Goal: Information Seeking & Learning: Learn about a topic

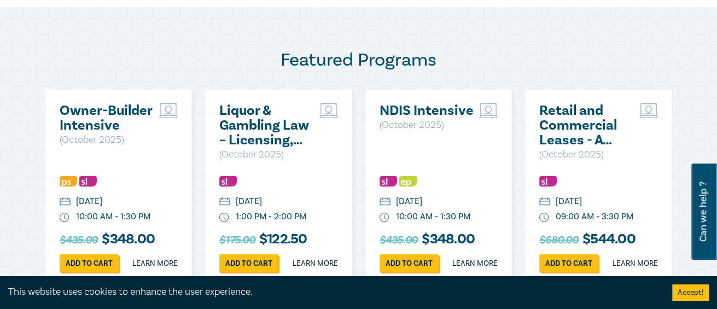
scroll to position [602, 0]
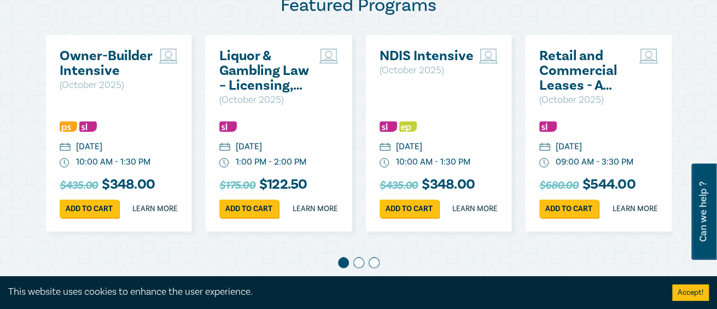
click at [96, 63] on h2 "Owner-Builder Intensive" at bounding box center [107, 64] width 95 height 30
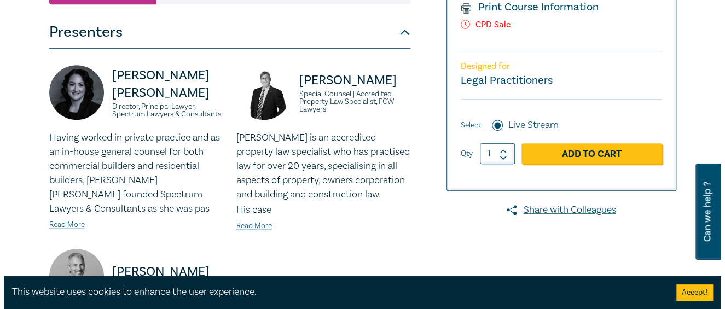
scroll to position [265, 0]
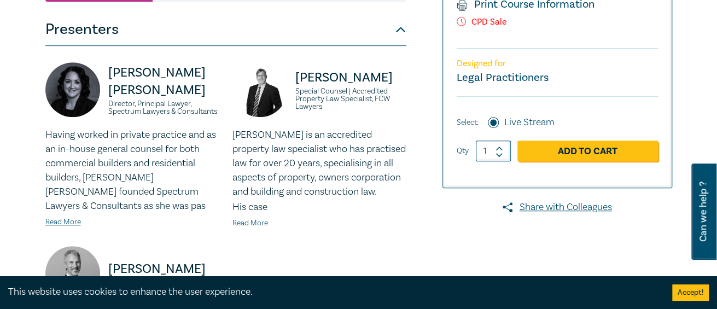
click at [263, 222] on link "Read More" at bounding box center [250, 223] width 36 height 10
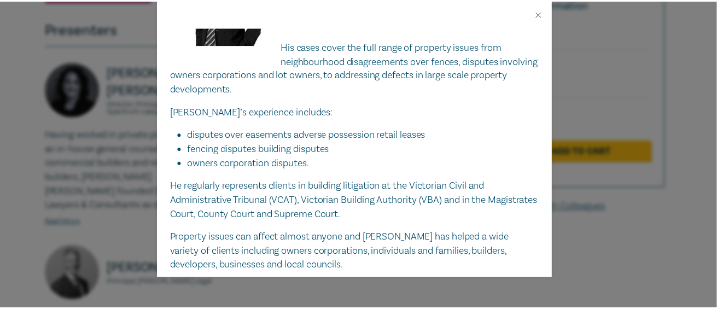
scroll to position [0, 0]
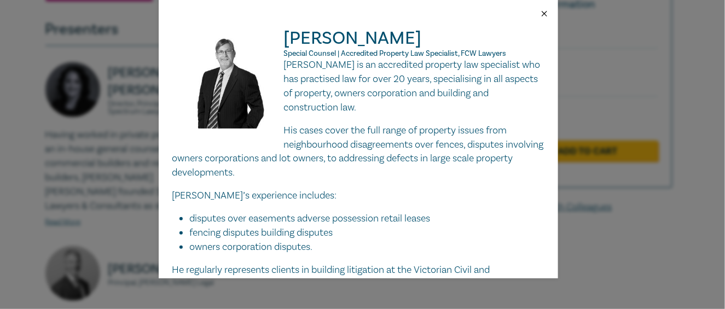
click at [545, 9] on button "Close" at bounding box center [544, 14] width 10 height 10
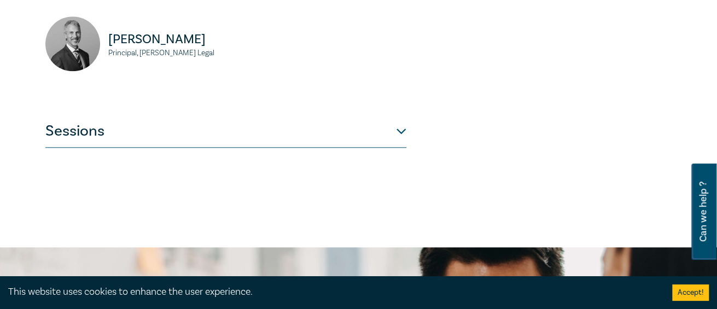
scroll to position [539, 0]
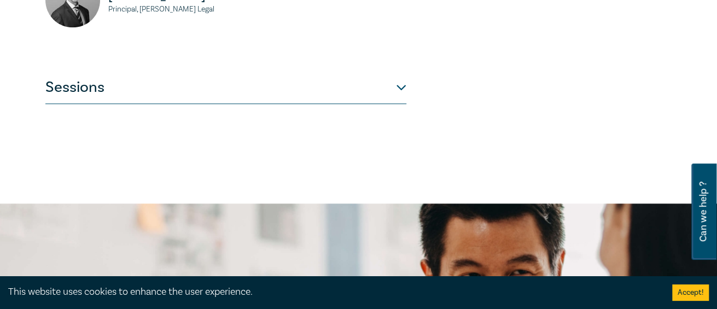
click at [402, 85] on button "Sessions" at bounding box center [225, 87] width 361 height 33
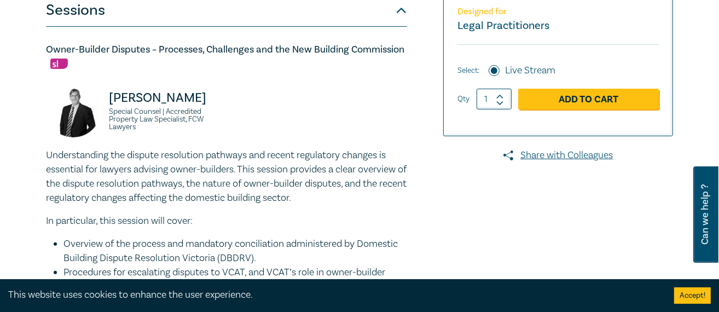
scroll to position [313, 0]
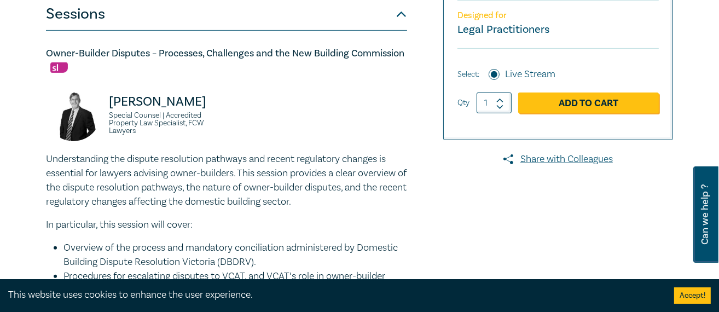
click at [221, 74] on div "Owner-Builder Disputes – Processes, Challenges and the New Building Commission …" at bounding box center [226, 229] width 361 height 364
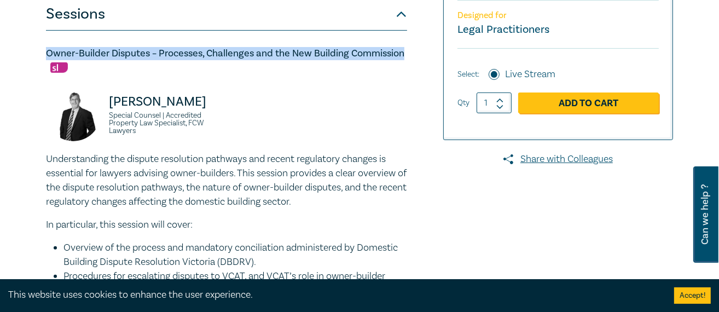
drag, startPoint x: 46, startPoint y: 54, endPoint x: 406, endPoint y: 57, distance: 359.4
click at [406, 57] on h5 "Owner-Builder Disputes – Processes, Challenges and the New Building Commission" at bounding box center [226, 60] width 361 height 26
copy h5 "Owner-Builder Disputes – Processes, Challenges and the New Building Commission"
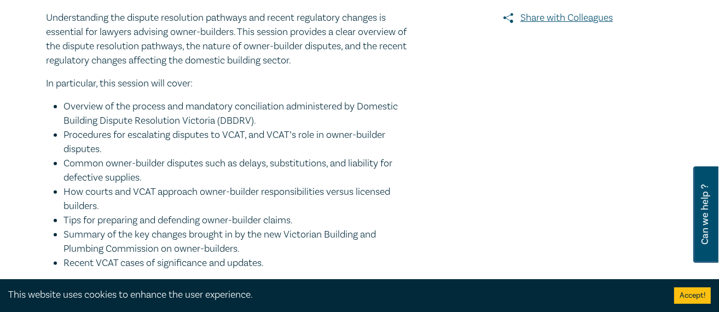
scroll to position [477, 0]
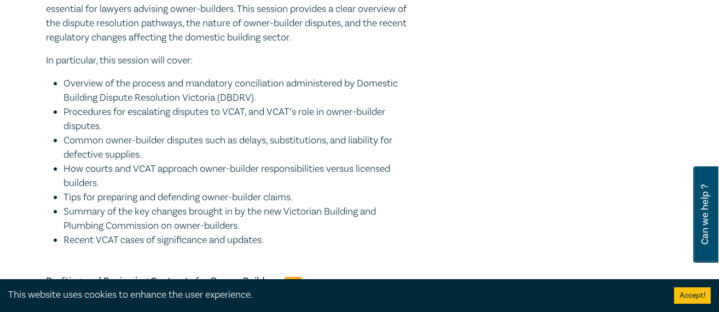
drag, startPoint x: 66, startPoint y: 80, endPoint x: 283, endPoint y: 235, distance: 266.7
click at [283, 235] on ul "Overview of the process and mandatory conciliation administered by Domestic Bui…" at bounding box center [226, 162] width 361 height 171
copy ul "Overview of the process and mandatory conciliation administered by Domestic Bui…"
click at [376, 172] on li "How courts and VCAT approach owner-builder responsibilities versus licensed bui…" at bounding box center [234, 176] width 343 height 28
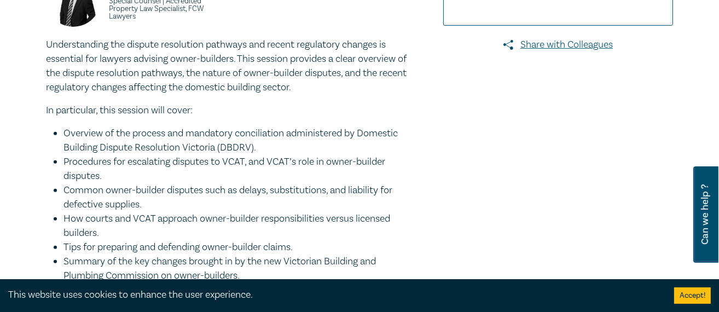
scroll to position [368, 0]
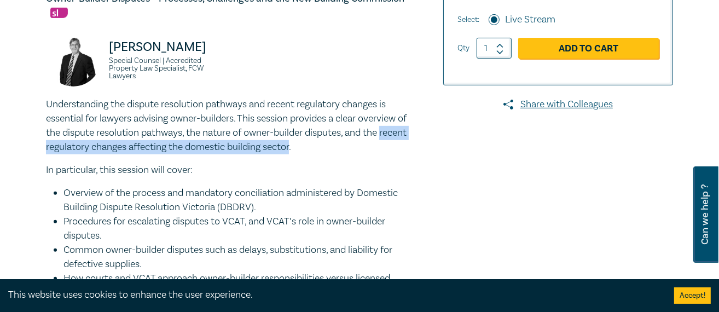
drag, startPoint x: 46, startPoint y: 147, endPoint x: 323, endPoint y: 150, distance: 276.2
click at [323, 150] on p "Understanding the dispute resolution pathways and recent regulatory changes is …" at bounding box center [226, 125] width 361 height 57
copy p "recent regulatory changes affecting the domestic building sector"
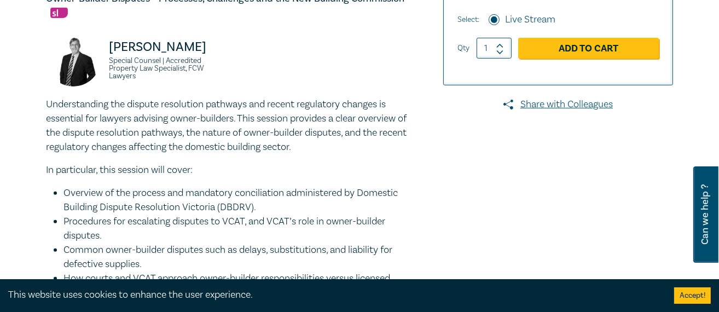
click at [397, 156] on div "Understanding the dispute resolution pathways and recent regulatory changes is …" at bounding box center [226, 226] width 361 height 259
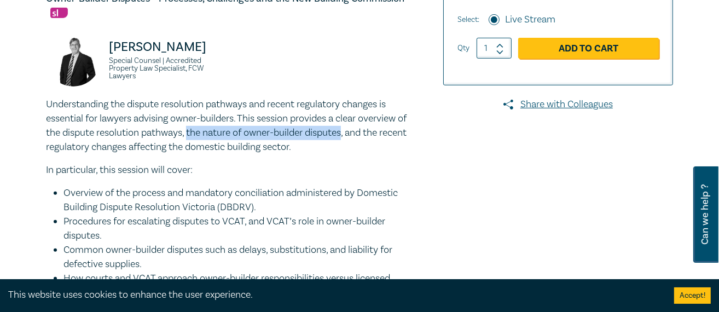
drag, startPoint x: 200, startPoint y: 130, endPoint x: 355, endPoint y: 133, distance: 155.4
click at [355, 133] on p "Understanding the dispute resolution pathways and recent regulatory changes is …" at bounding box center [226, 125] width 361 height 57
copy p "the nature of owner-builder disputes"
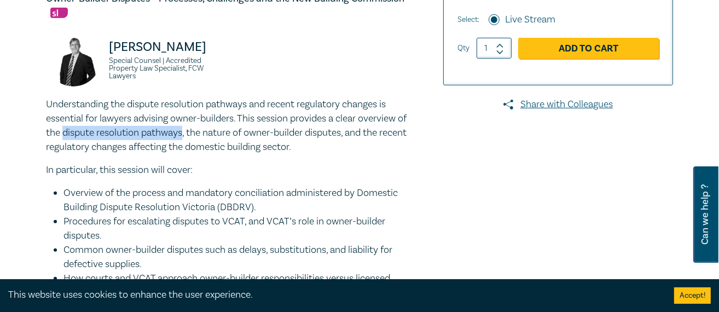
drag, startPoint x: 75, startPoint y: 131, endPoint x: 195, endPoint y: 133, distance: 119.8
click at [195, 133] on p "Understanding the dispute resolution pathways and recent regulatory changes is …" at bounding box center [226, 125] width 361 height 57
copy p "dispute resolution pathways"
